Goal: Find contact information: Find contact information

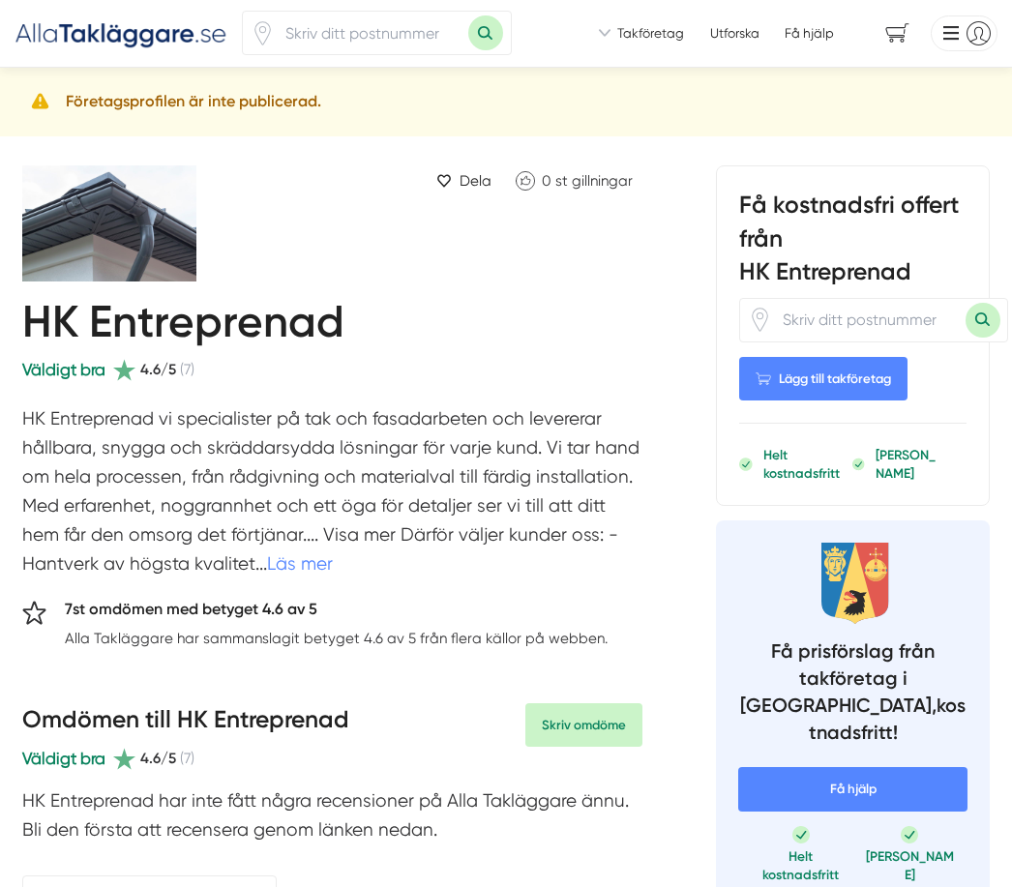
click at [159, 98] on h5 "Företagsprofilen är inte publicerad." at bounding box center [193, 101] width 255 height 25
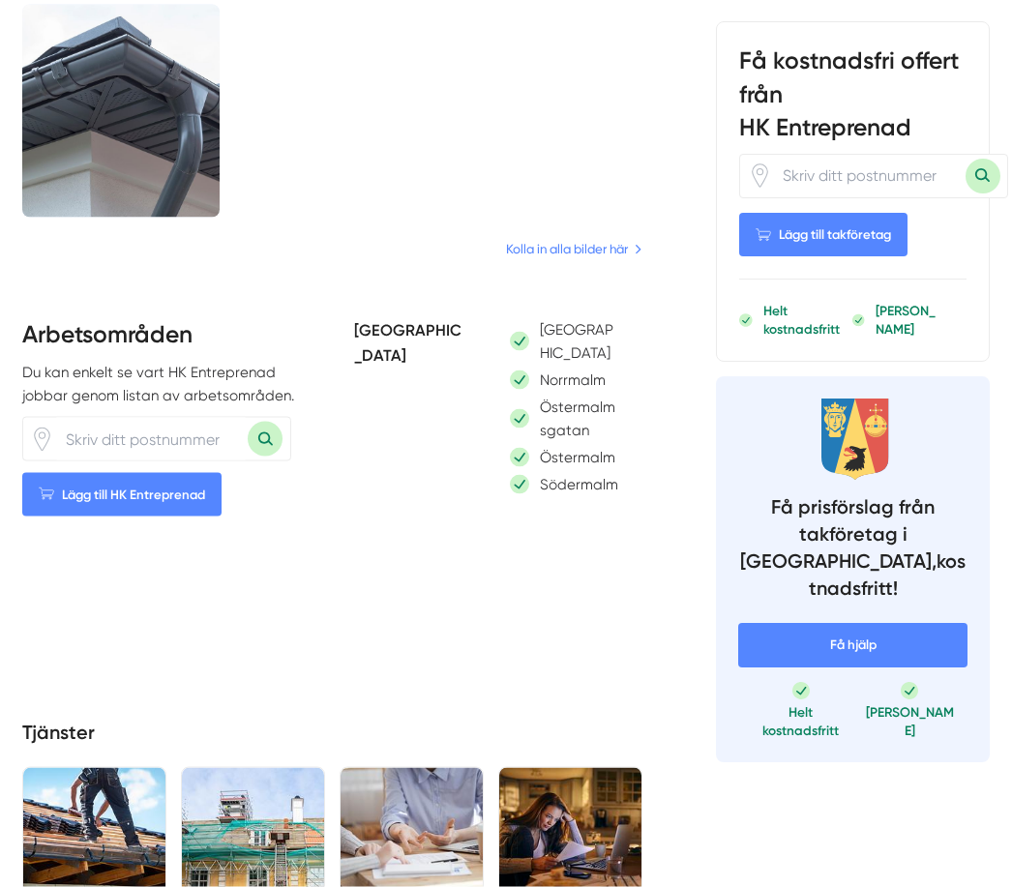
scroll to position [1517, 0]
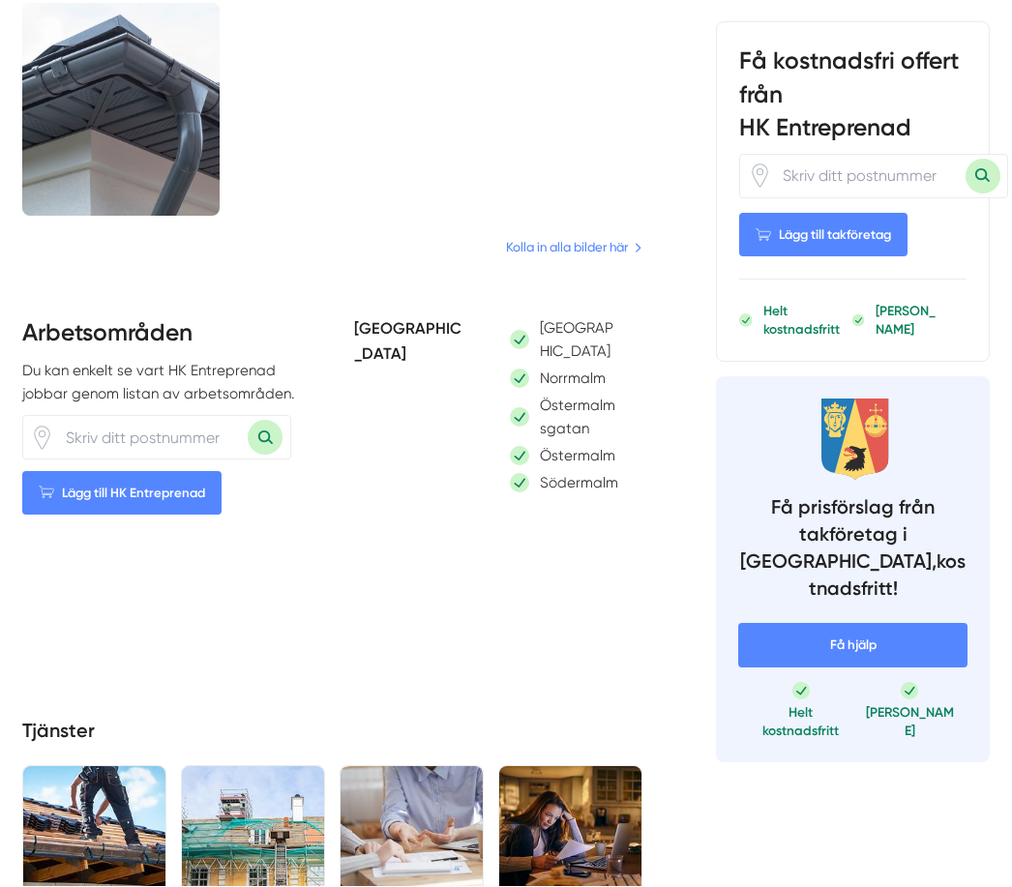
click at [574, 326] on p "[GEOGRAPHIC_DATA]" at bounding box center [580, 340] width 80 height 46
click at [529, 317] on div "[GEOGRAPHIC_DATA]" at bounding box center [565, 340] width 111 height 46
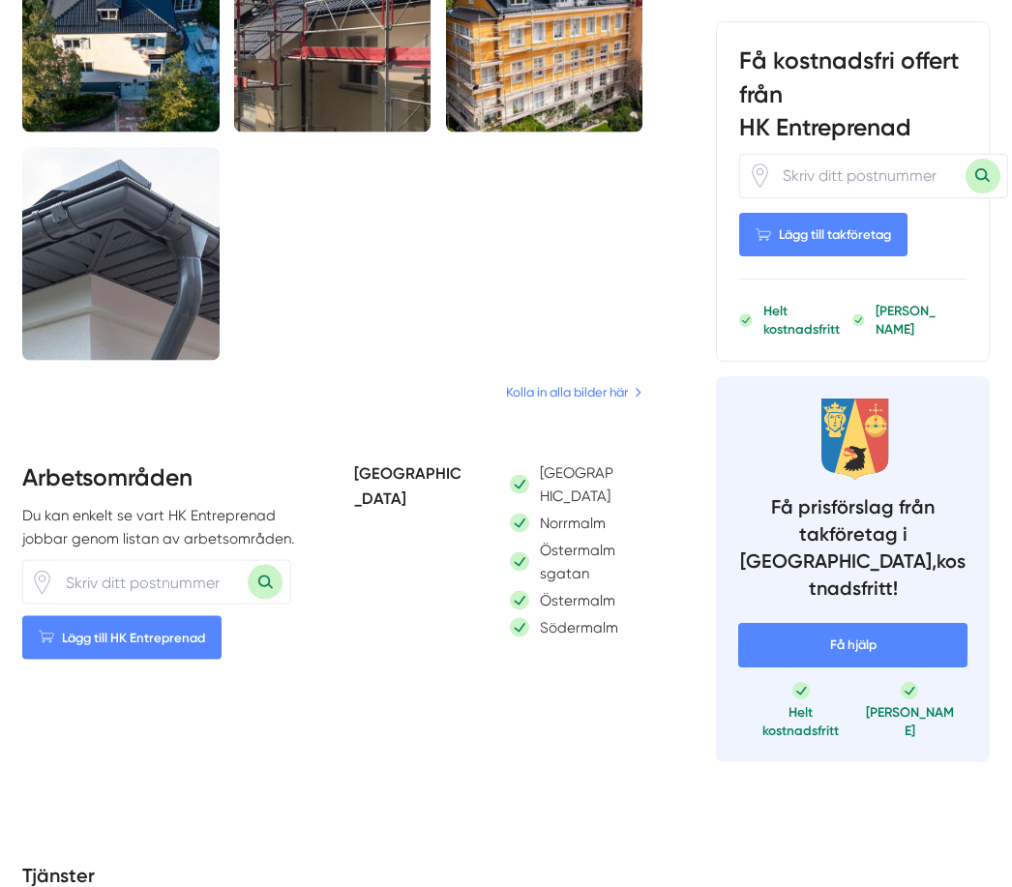
scroll to position [1374, 0]
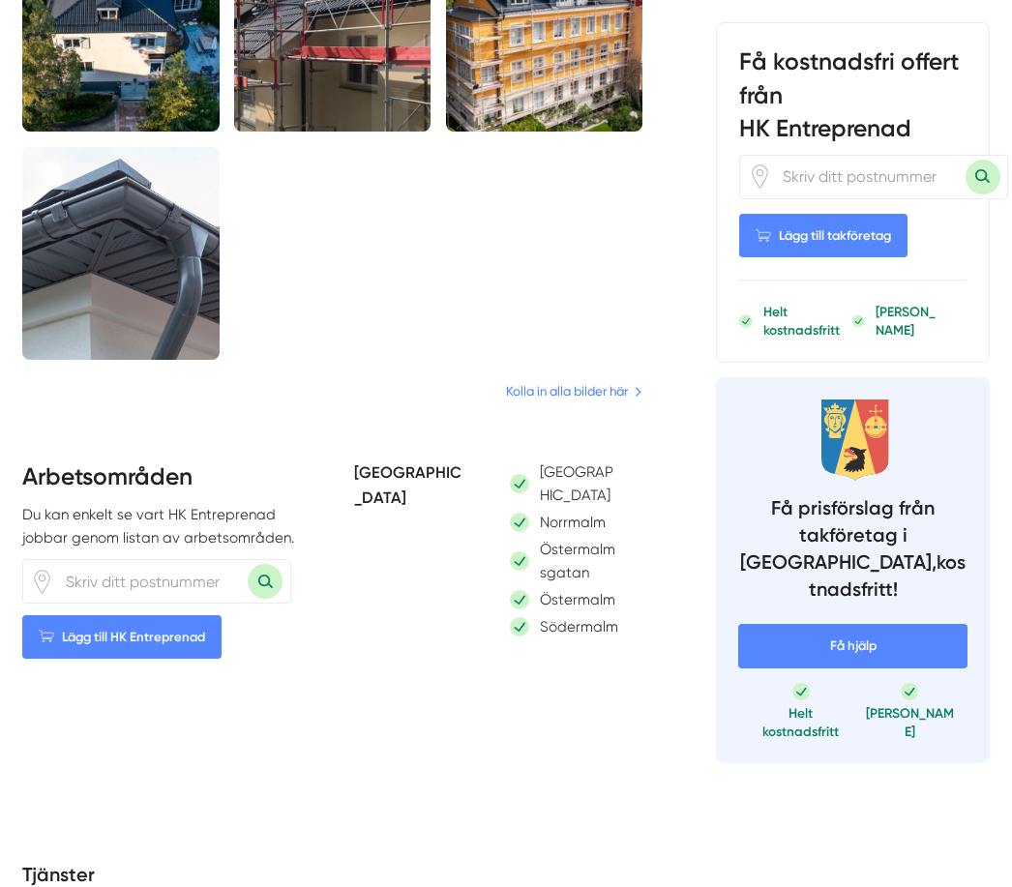
click at [585, 384] on link "Kolla in alla bilder här" at bounding box center [574, 391] width 136 height 20
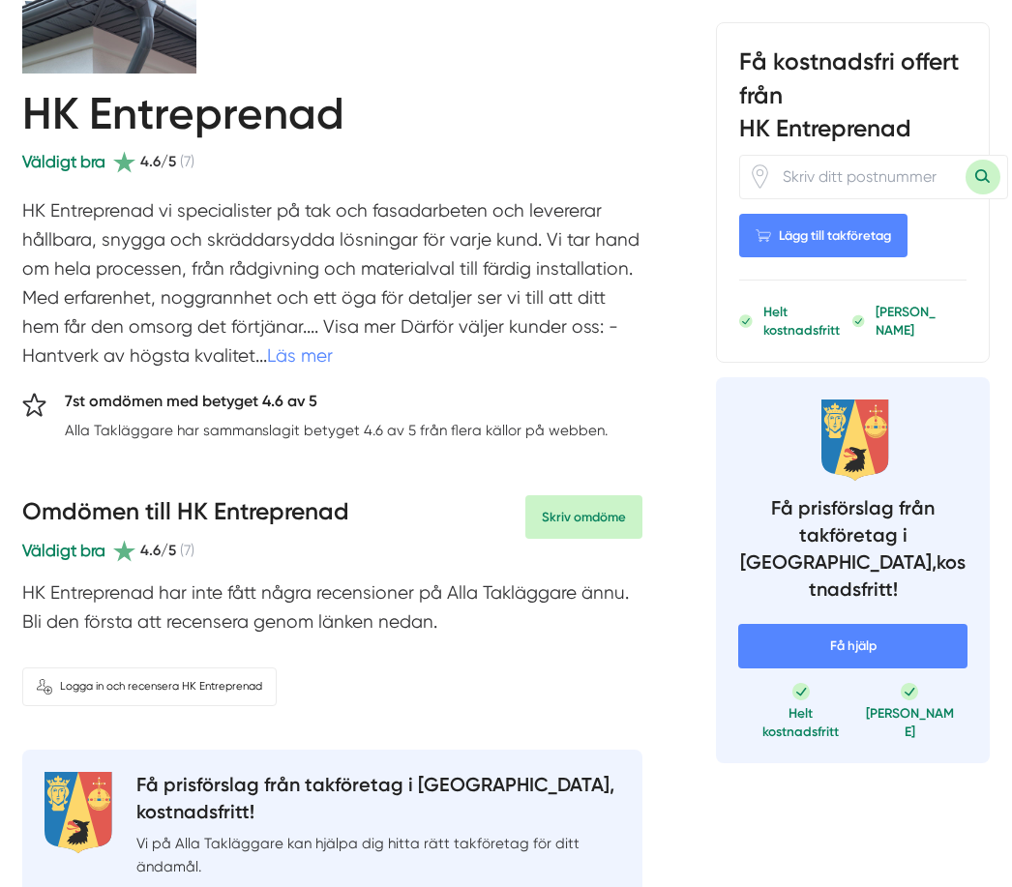
scroll to position [0, 0]
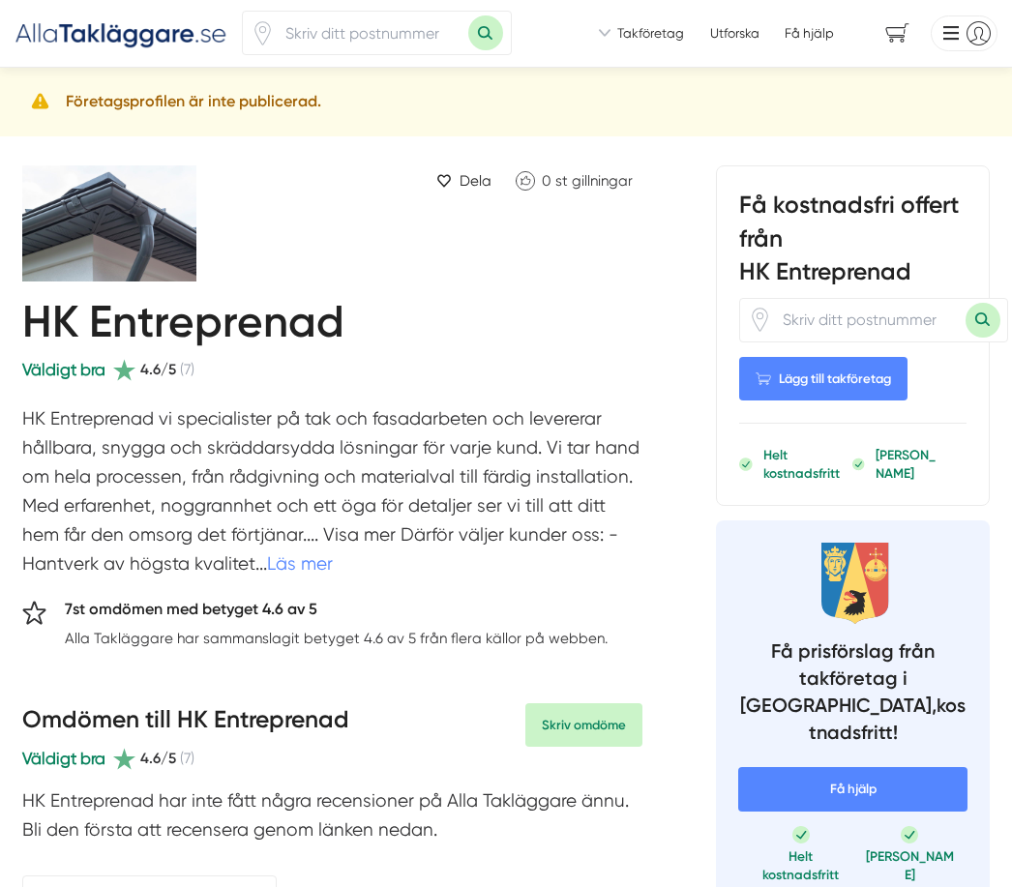
click at [646, 36] on span "Takföretag" at bounding box center [650, 33] width 67 height 18
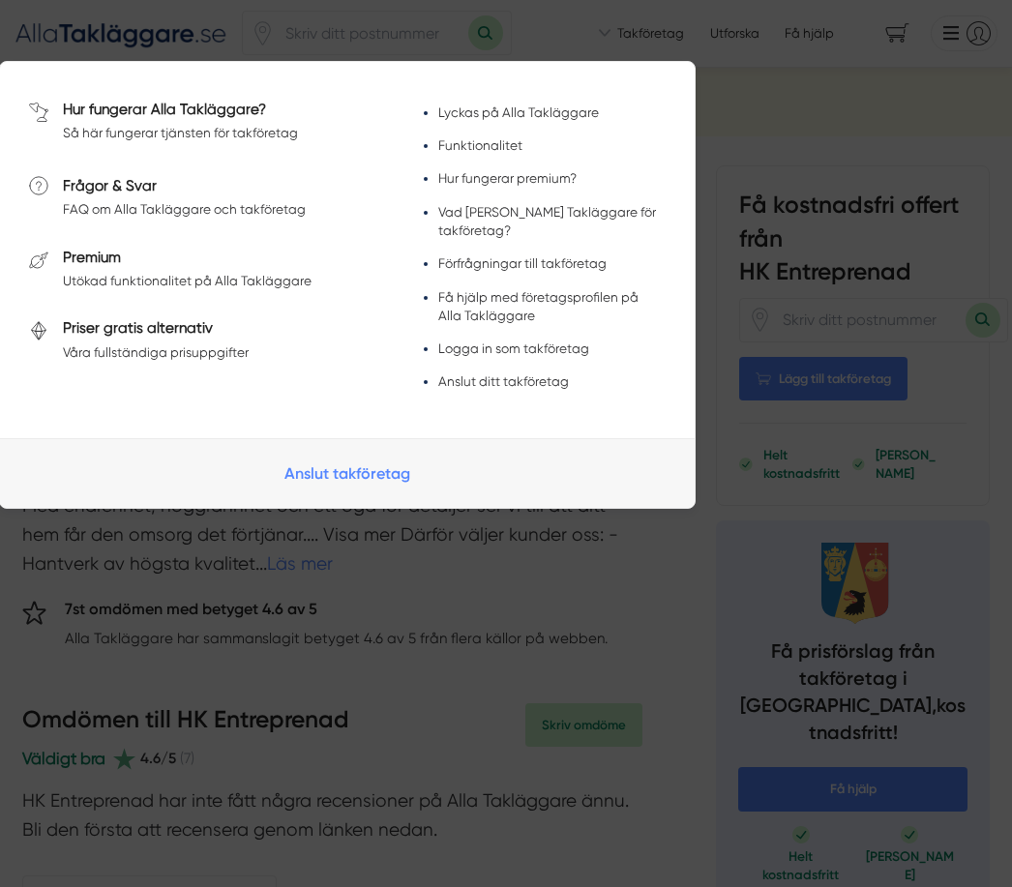
click at [834, 126] on div at bounding box center [506, 443] width 1012 height 887
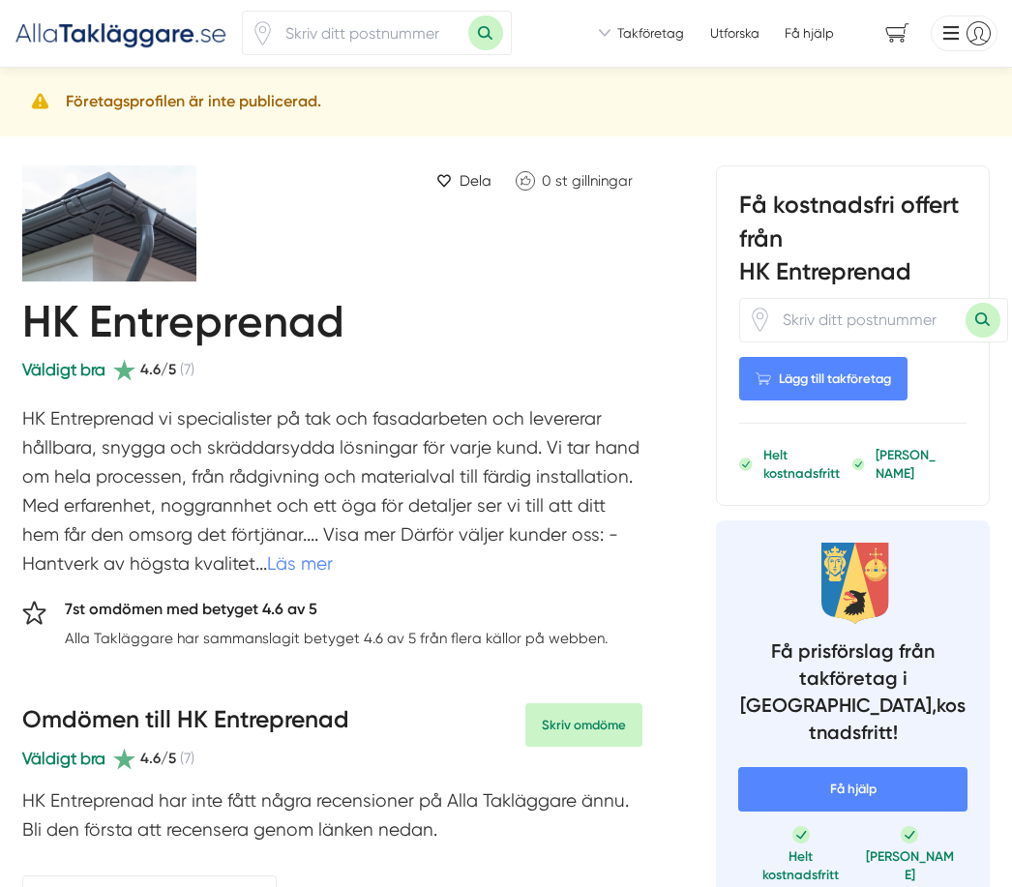
click at [639, 18] on ul "Vi introducerar dig till takföretag som är redo att hjälpa dig! Vi introducerar…" at bounding box center [798, 33] width 398 height 37
click at [623, 26] on span "Takföretag" at bounding box center [650, 33] width 67 height 18
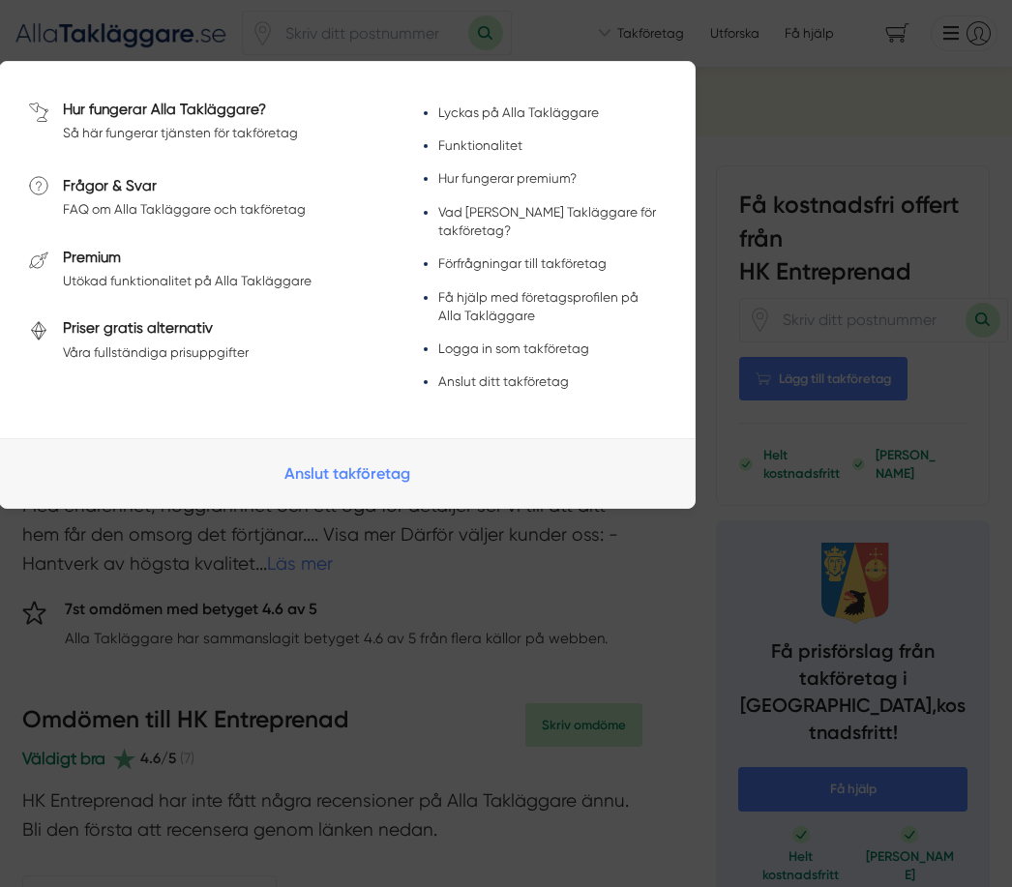
click at [215, 117] on link "Hur fungerar Alla Takläggare?" at bounding box center [164, 109] width 203 height 17
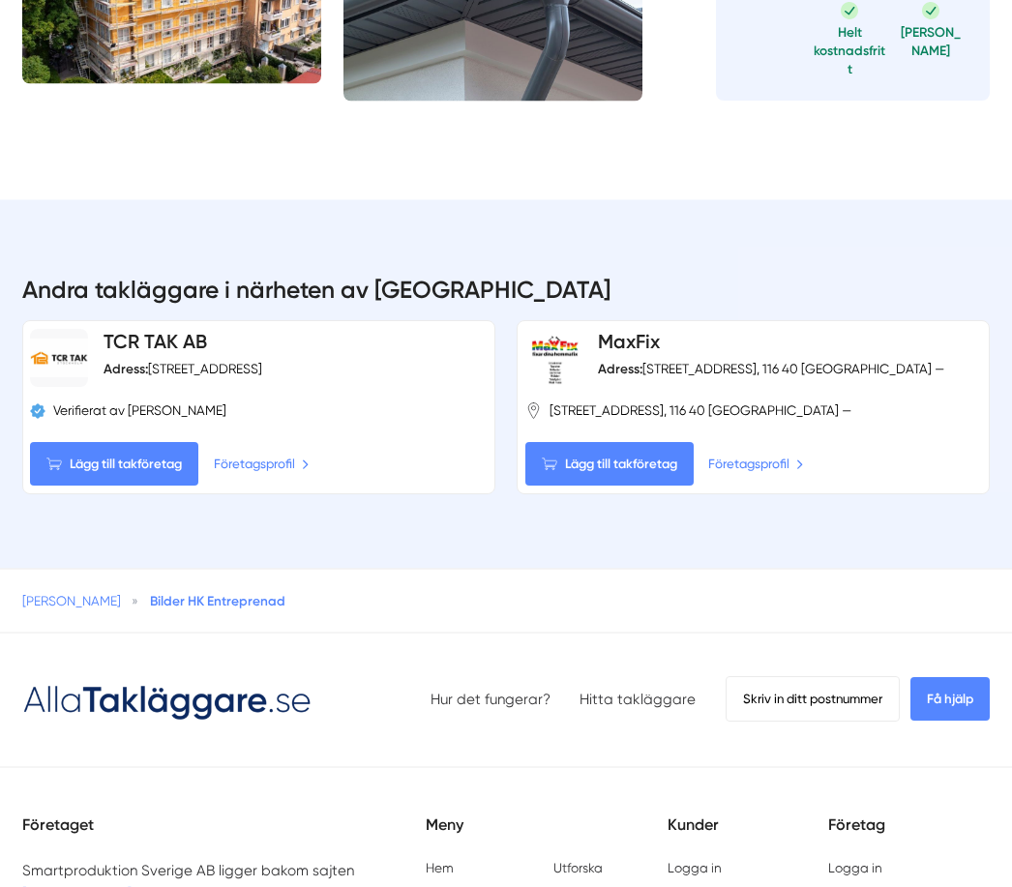
scroll to position [847, 0]
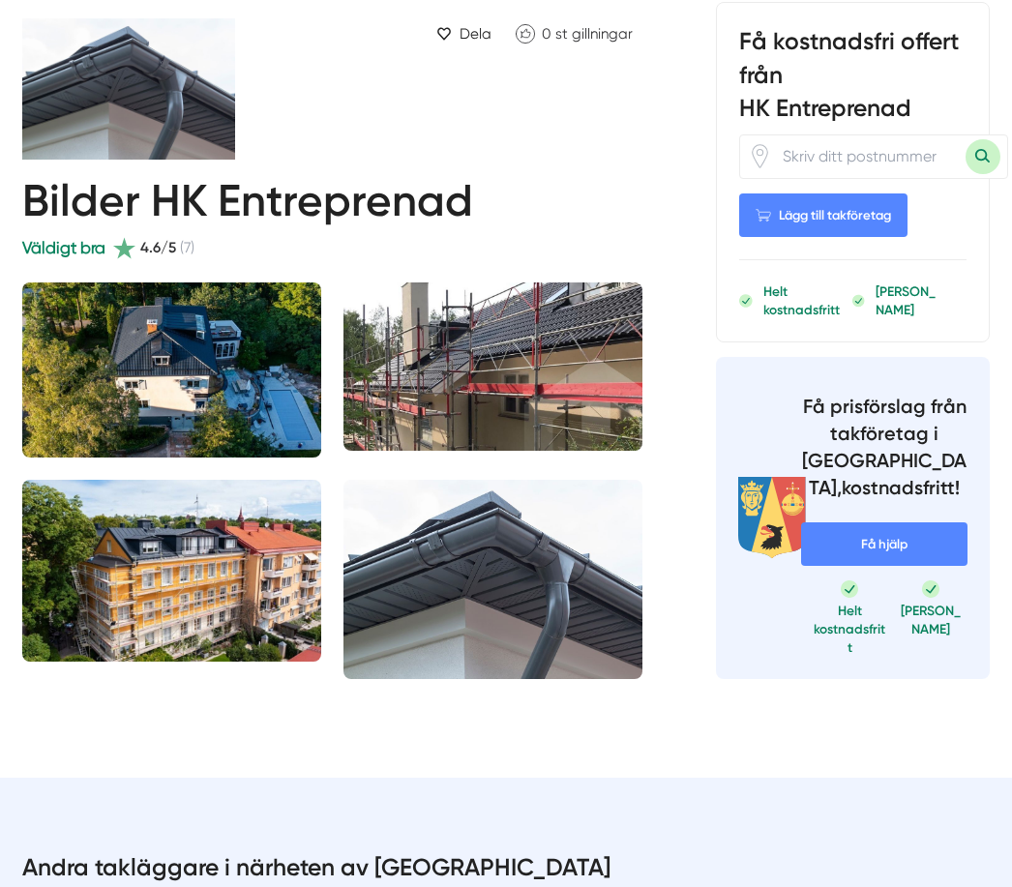
scroll to position [0, 0]
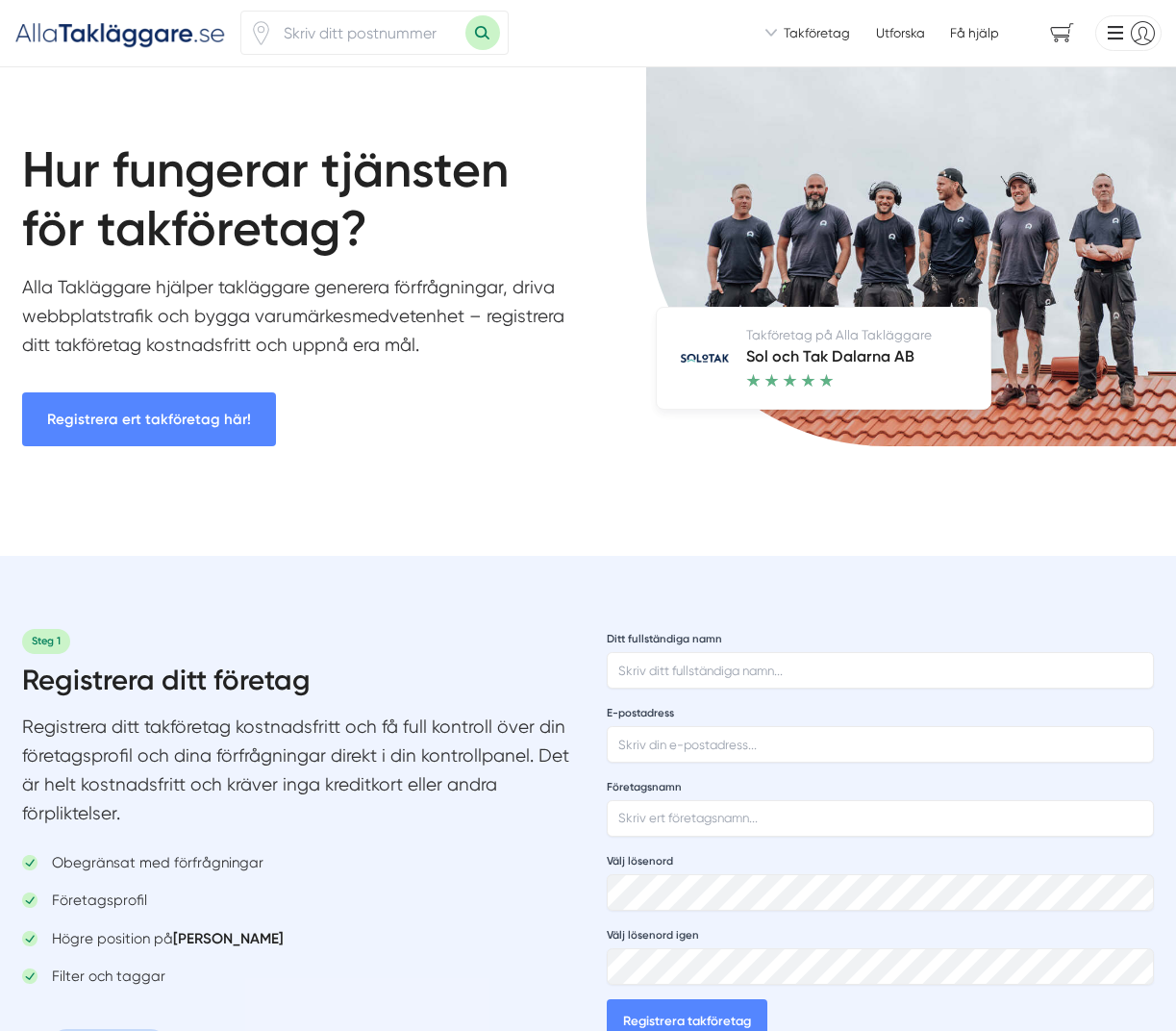
click at [1121, 29] on li at bounding box center [1123, 33] width 73 height 37
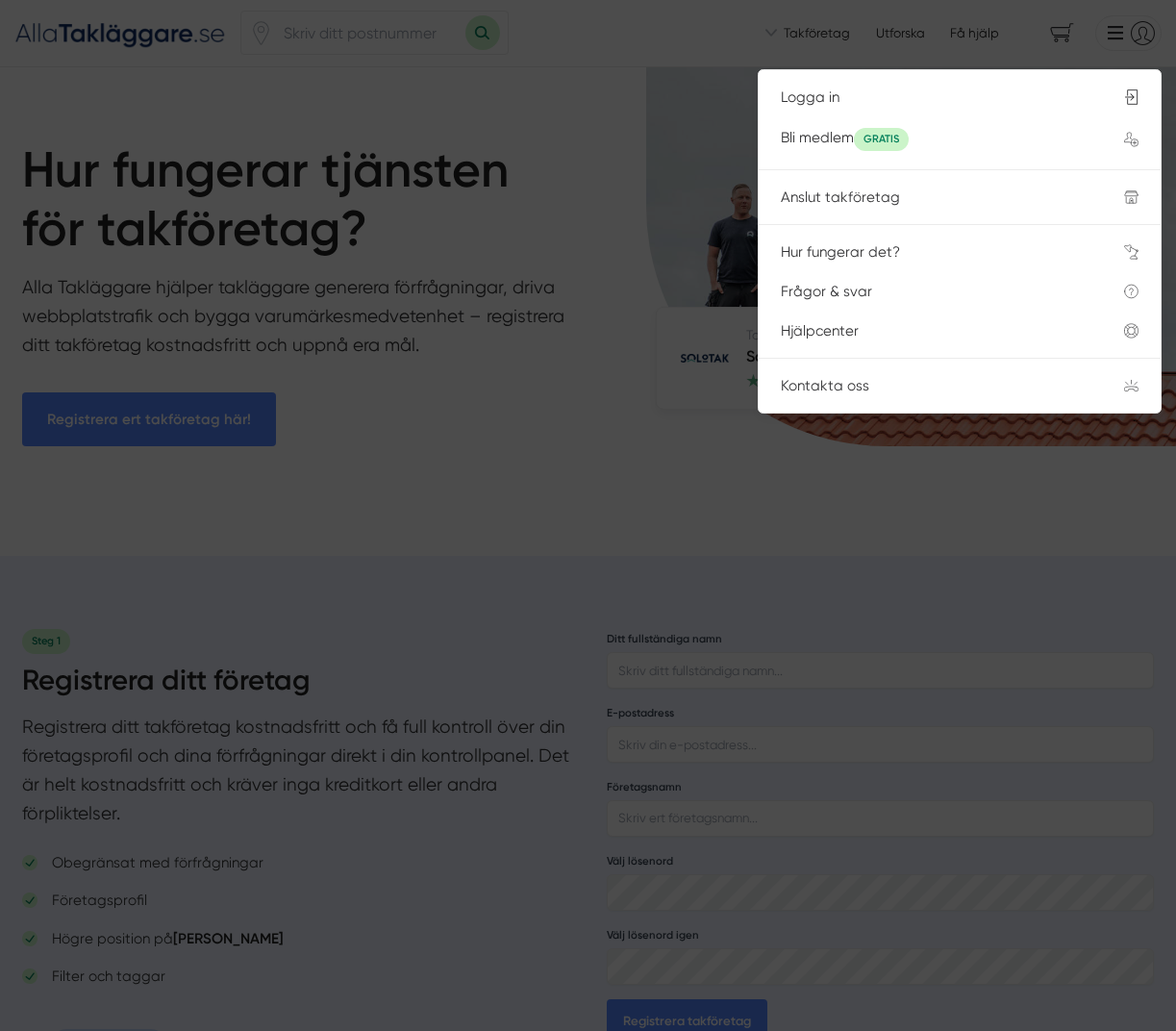
click at [844, 381] on div "Kontakta oss" at bounding box center [930, 385] width 300 height 17
